Goal: Check status

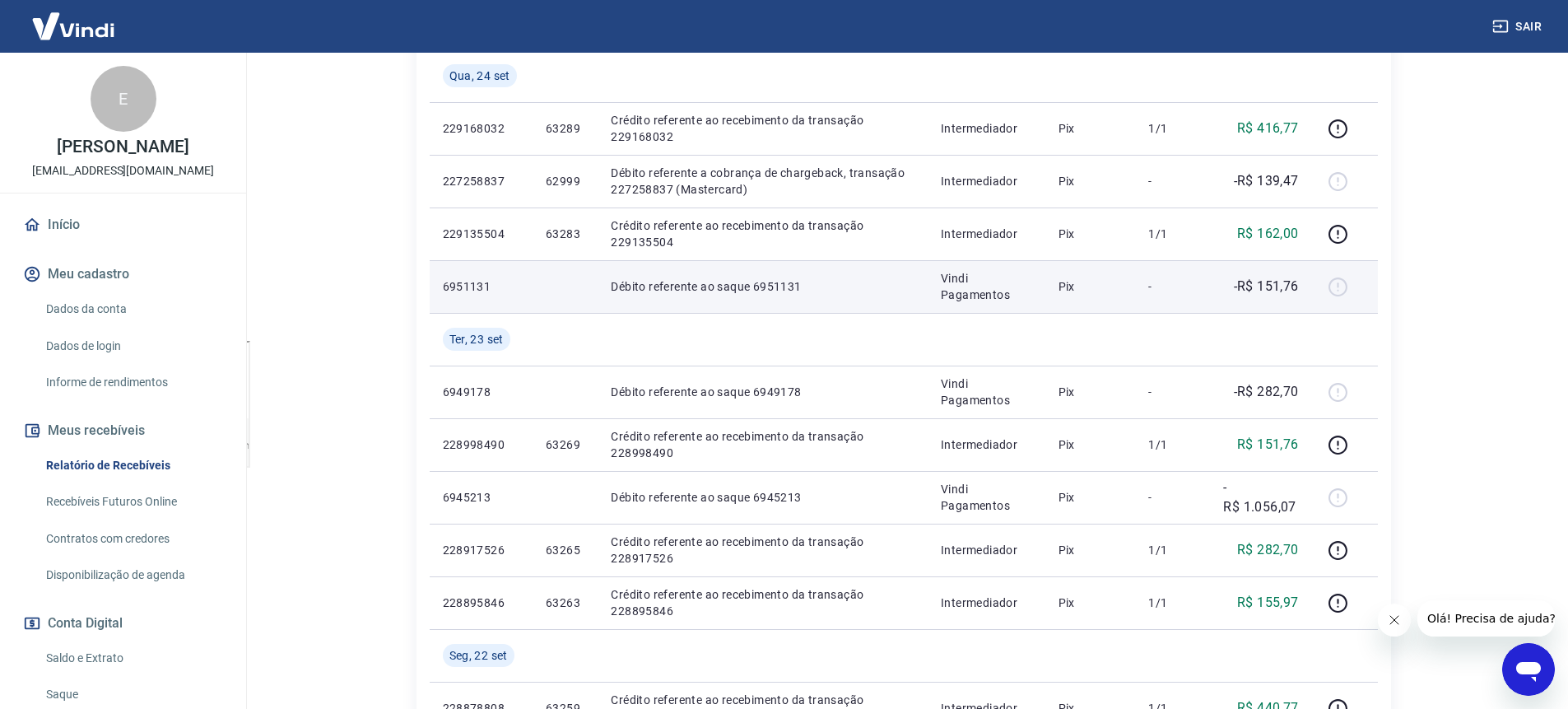
scroll to position [344, 0]
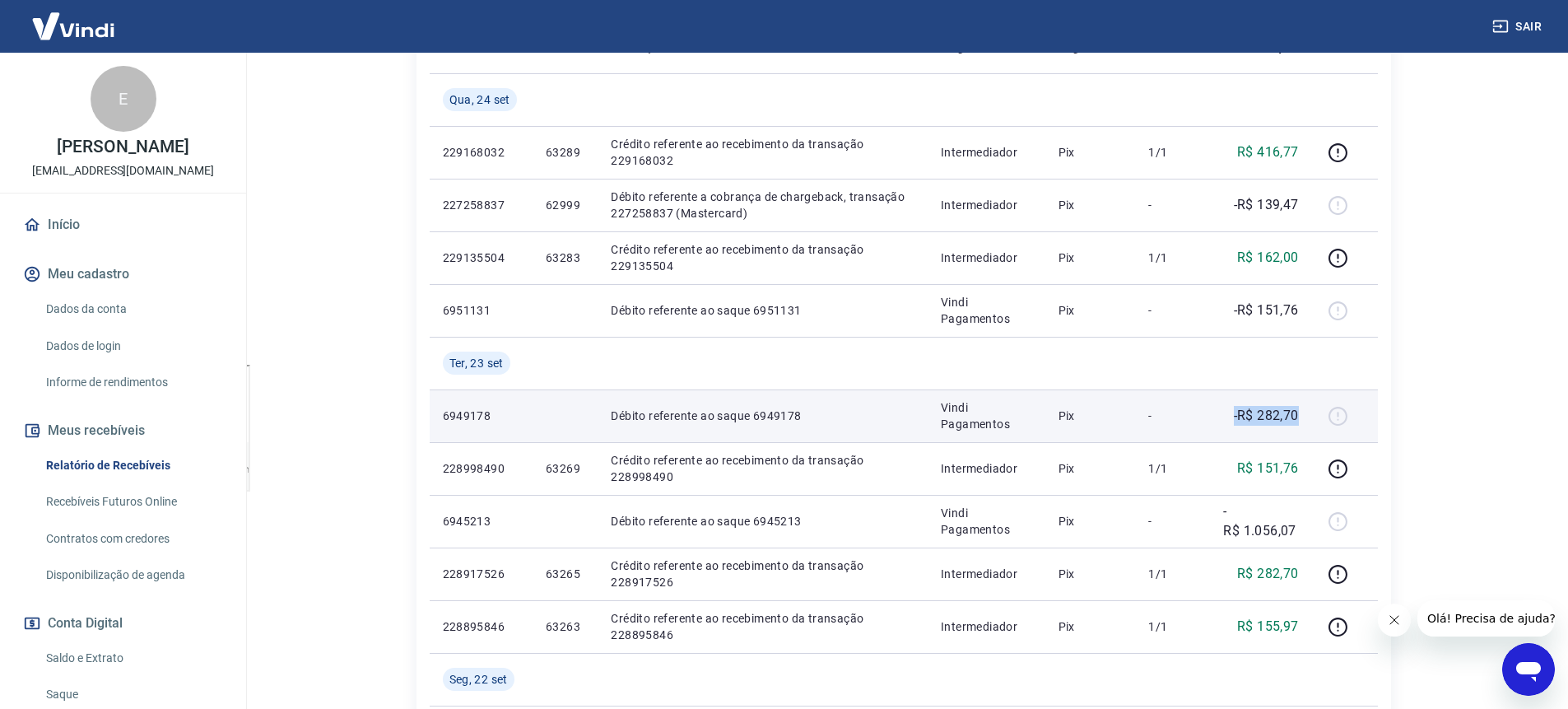
drag, startPoint x: 1252, startPoint y: 422, endPoint x: 1308, endPoint y: 421, distance: 56.0
click at [1308, 421] on td "-R$ 282,70" at bounding box center [1260, 416] width 101 height 52
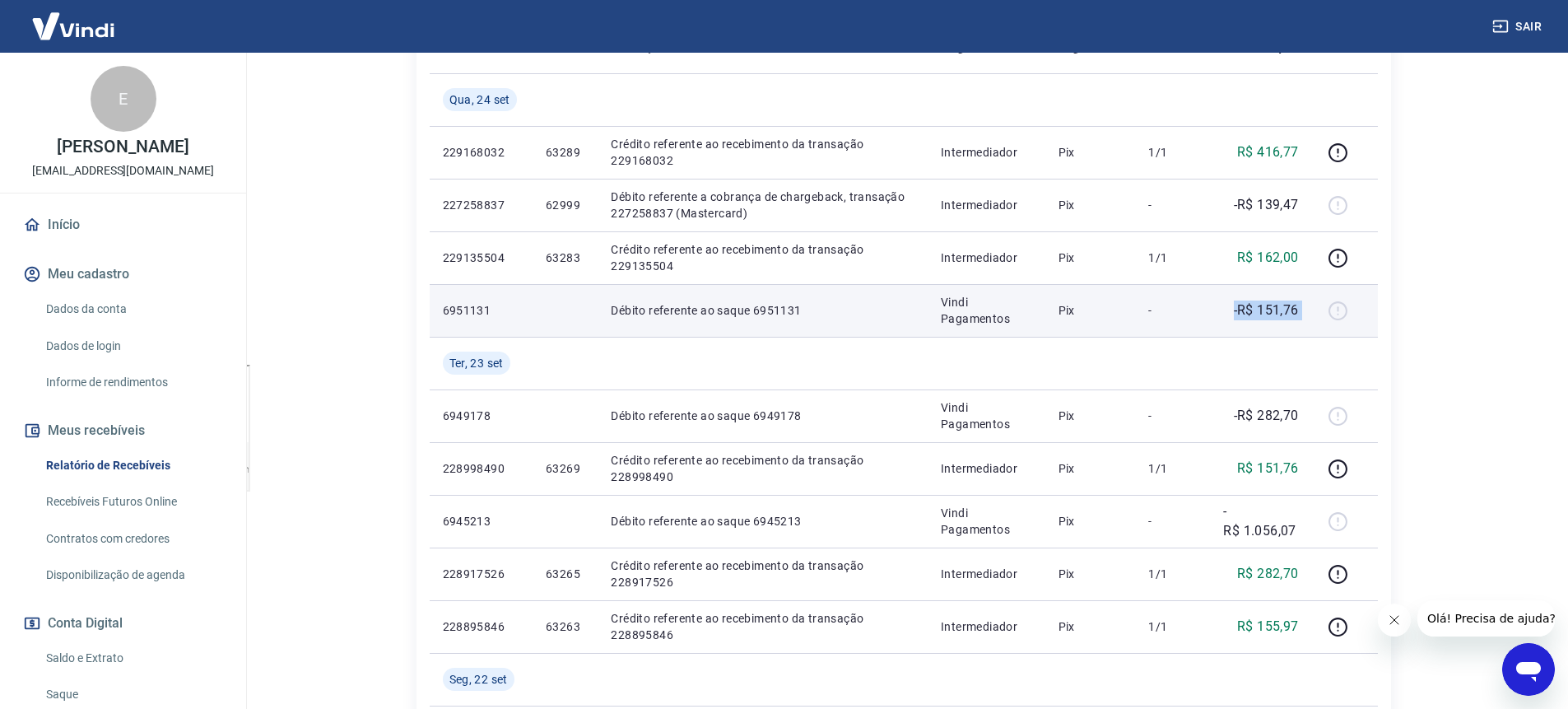
drag, startPoint x: 1247, startPoint y: 315, endPoint x: 1321, endPoint y: 315, distance: 74.0
click at [1321, 315] on tr "6951131 Débito referente ao saque 6951131 Vindi Pagamentos Pix - -R$ 151,76" at bounding box center [904, 310] width 949 height 52
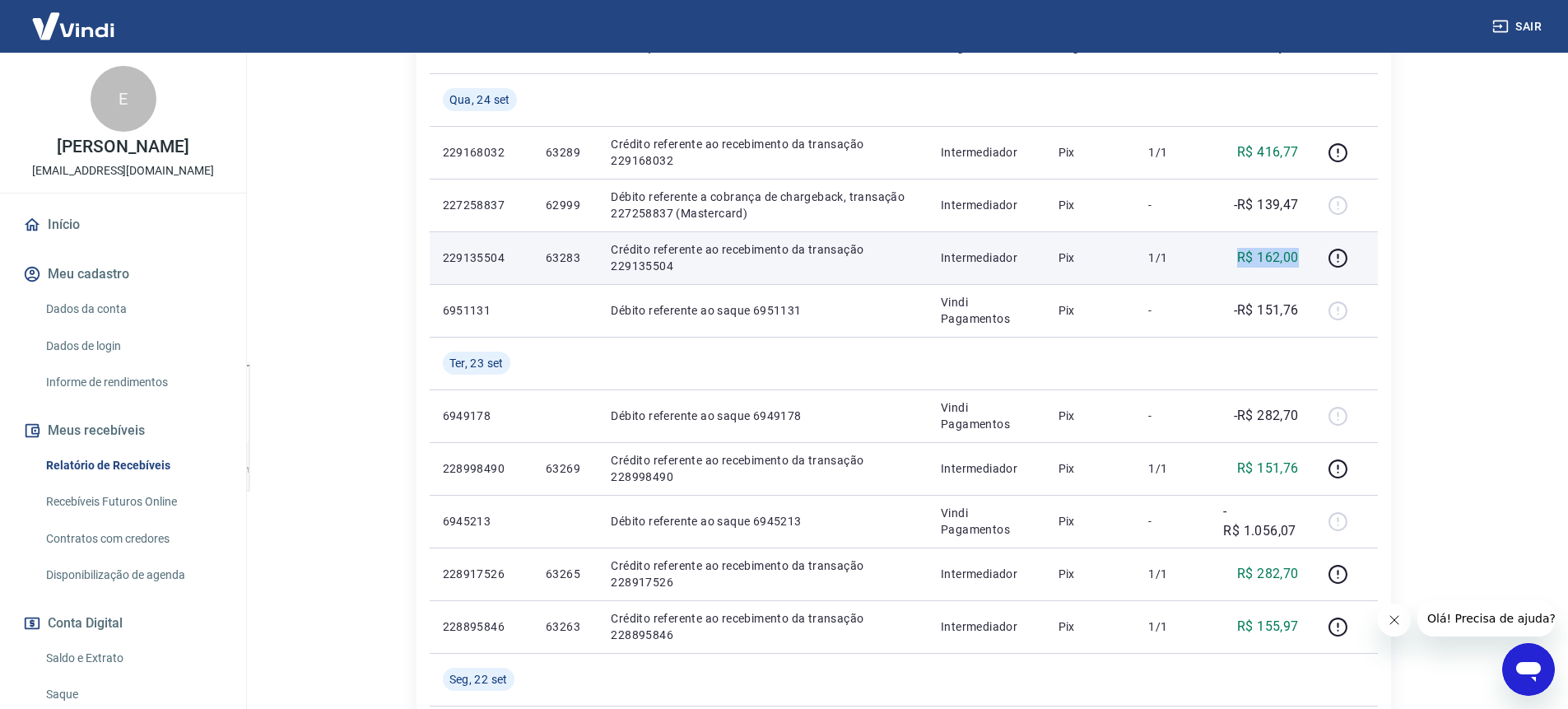
drag, startPoint x: 1224, startPoint y: 261, endPoint x: 1305, endPoint y: 261, distance: 81.0
click at [1305, 261] on td "R$ 162,00" at bounding box center [1260, 257] width 101 height 52
